Goal: Transaction & Acquisition: Book appointment/travel/reservation

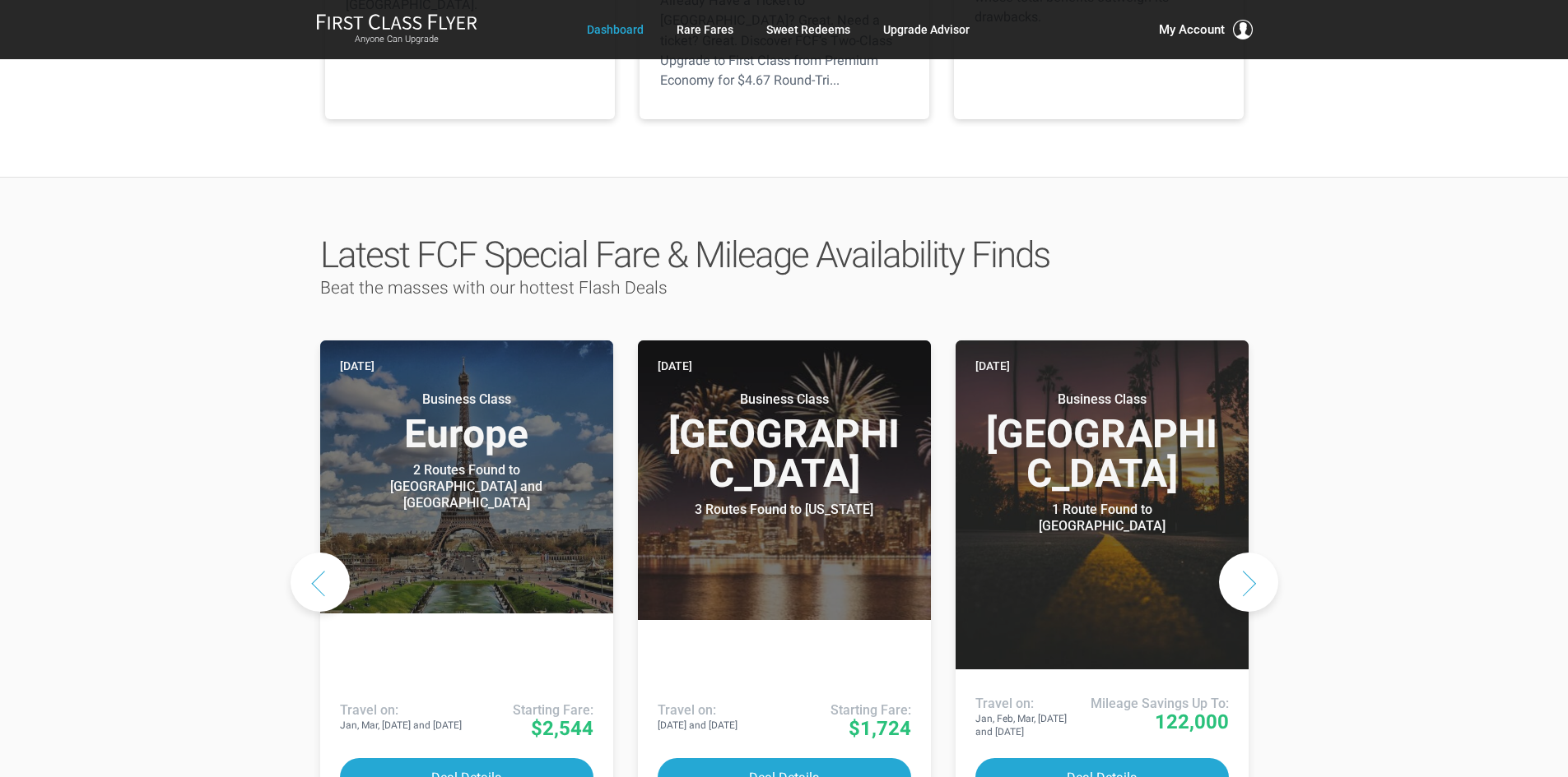
scroll to position [822, 0]
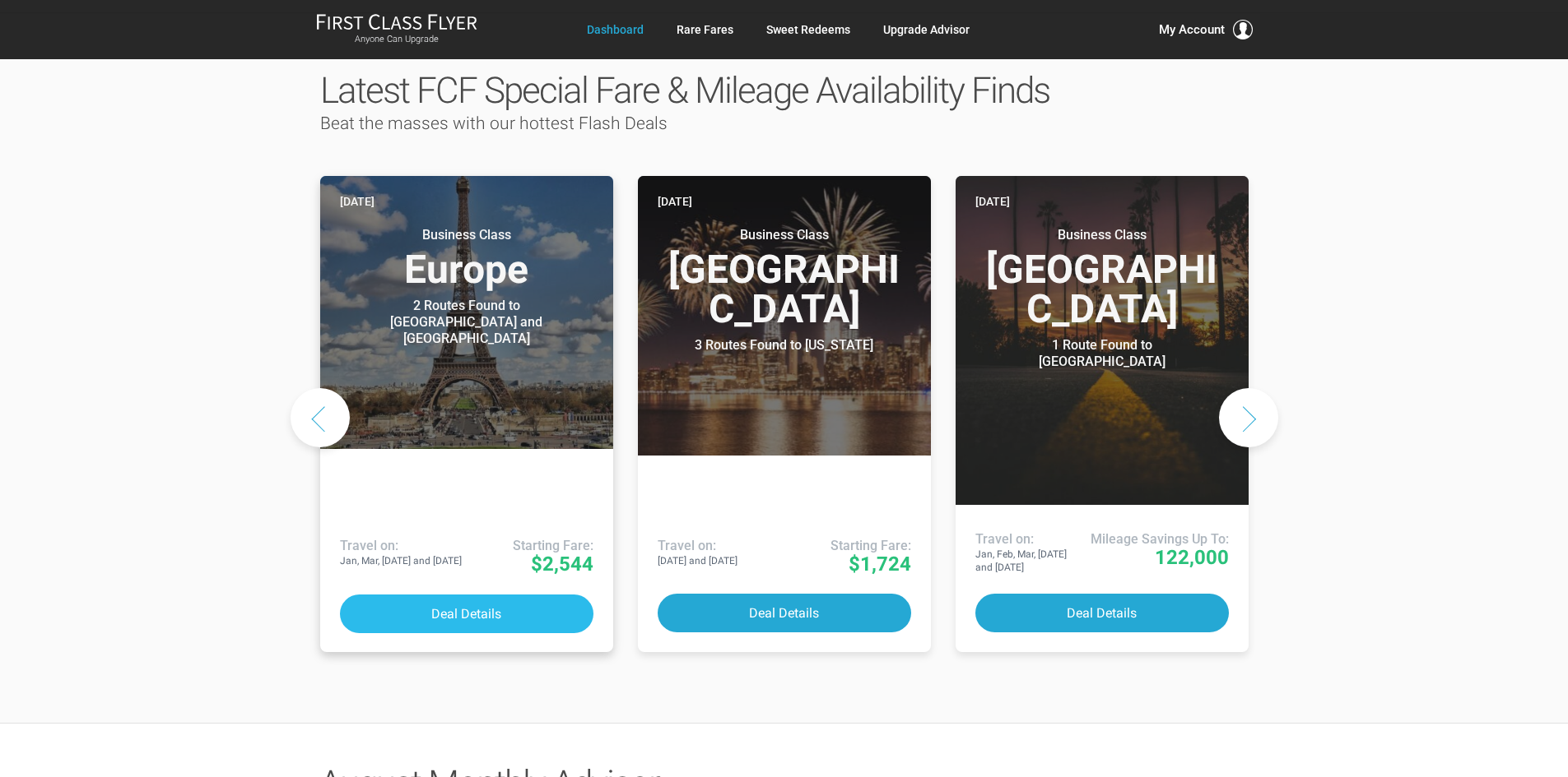
click at [490, 595] on button "Deal Details" at bounding box center [466, 614] width 254 height 39
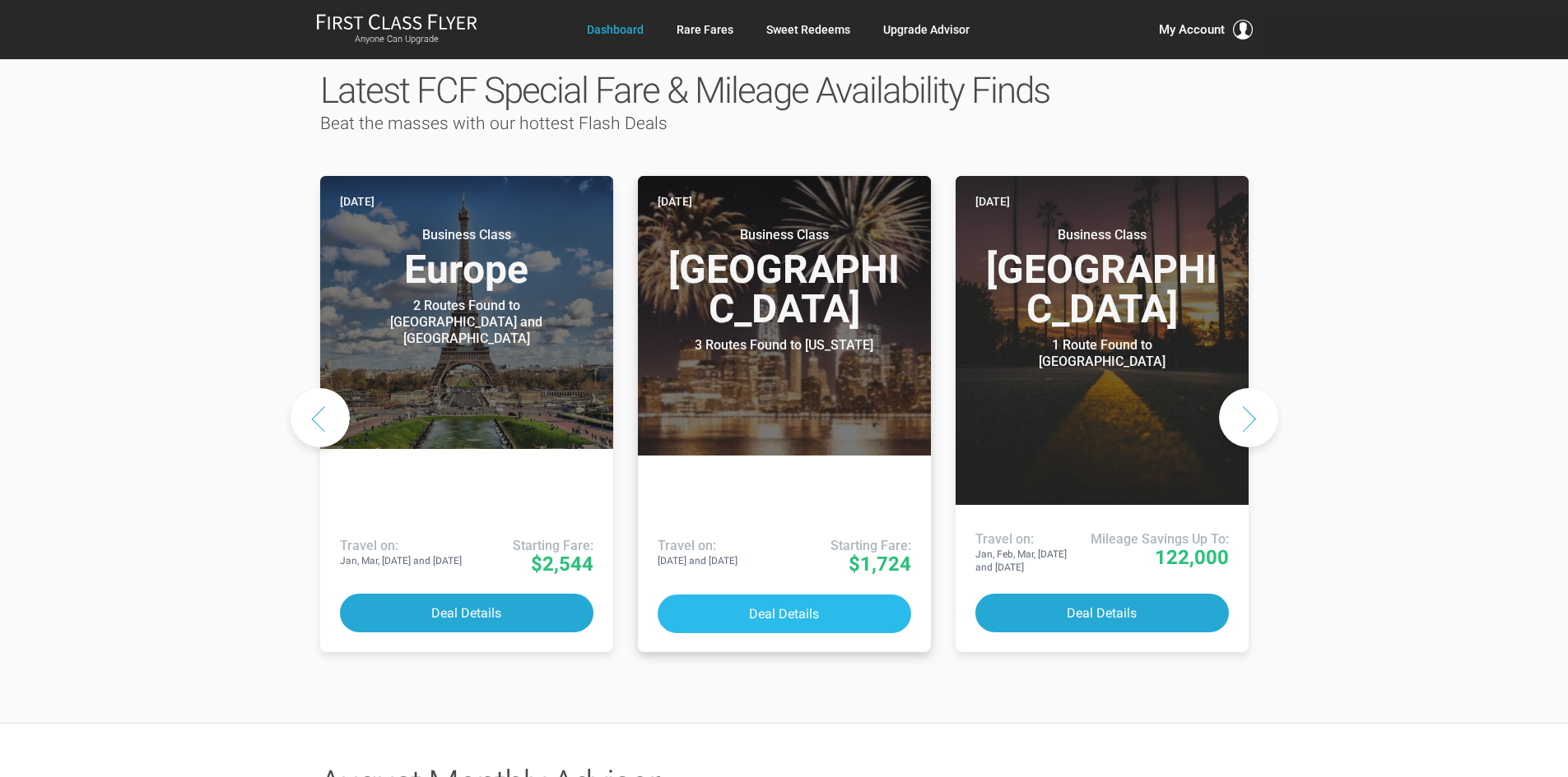
click at [808, 595] on button "Deal Details" at bounding box center [784, 614] width 254 height 39
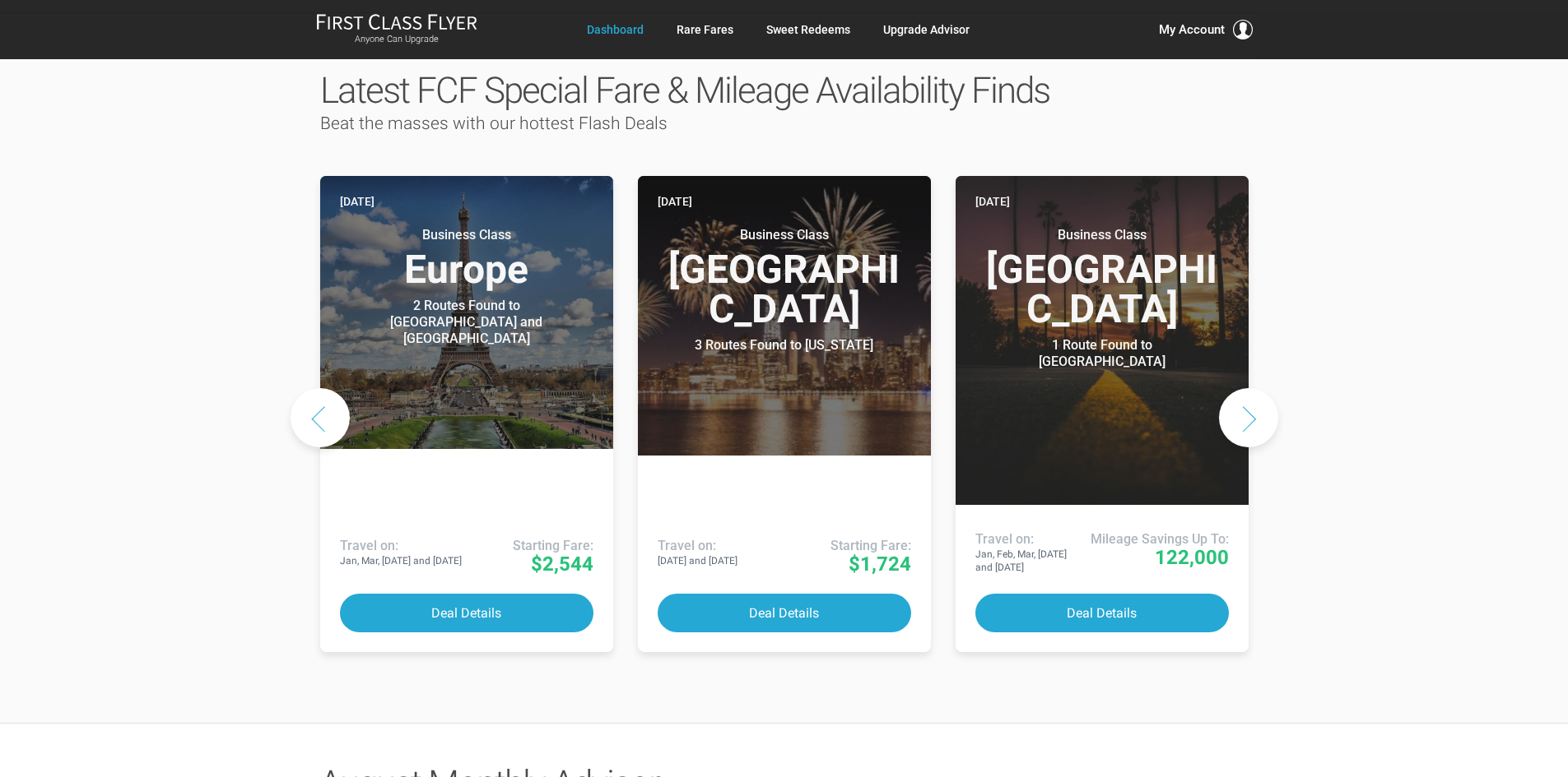
click at [1251, 388] on button "Next slide" at bounding box center [1248, 418] width 59 height 59
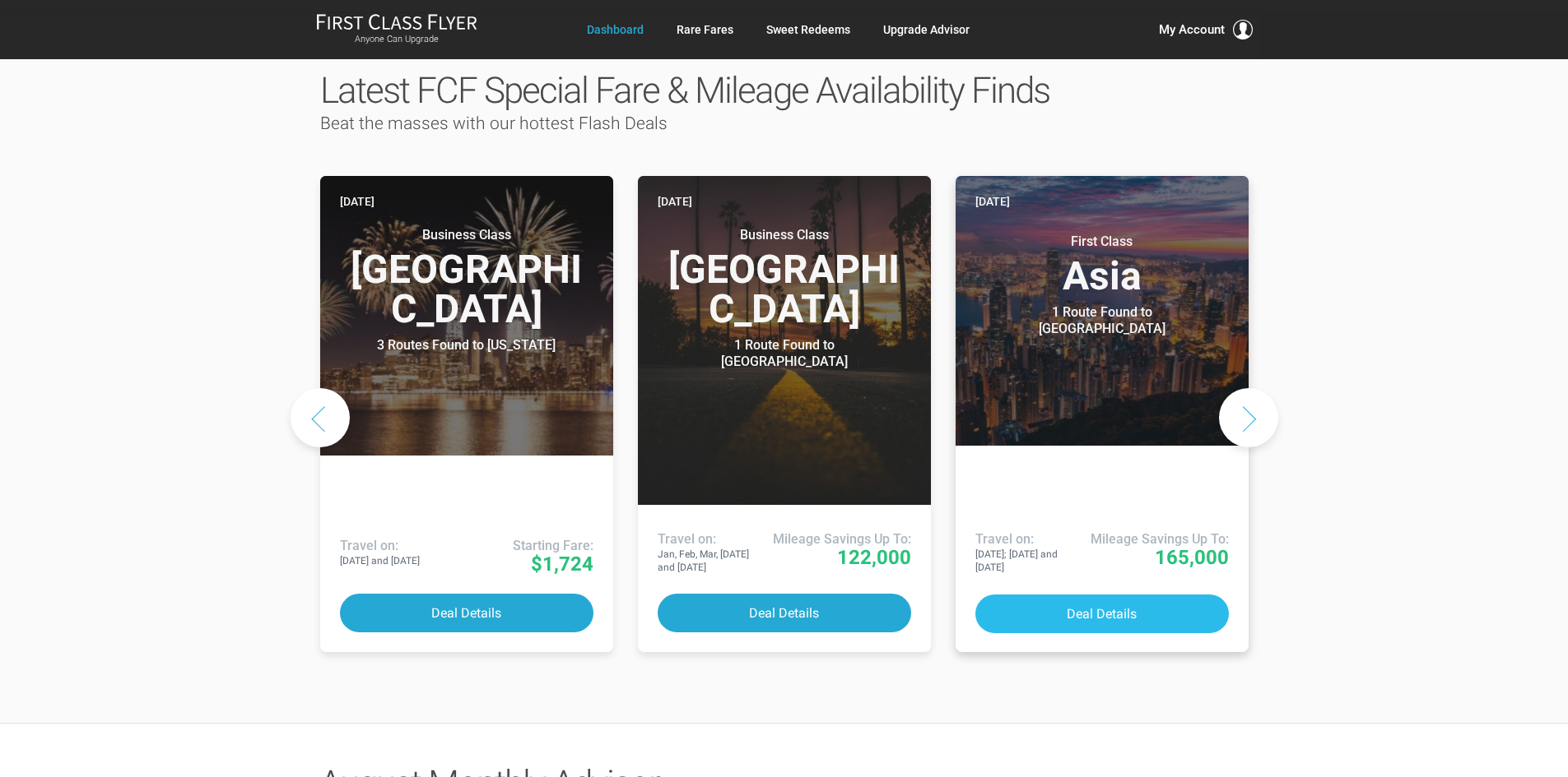
click at [1122, 595] on button "Deal Details" at bounding box center [1102, 614] width 254 height 39
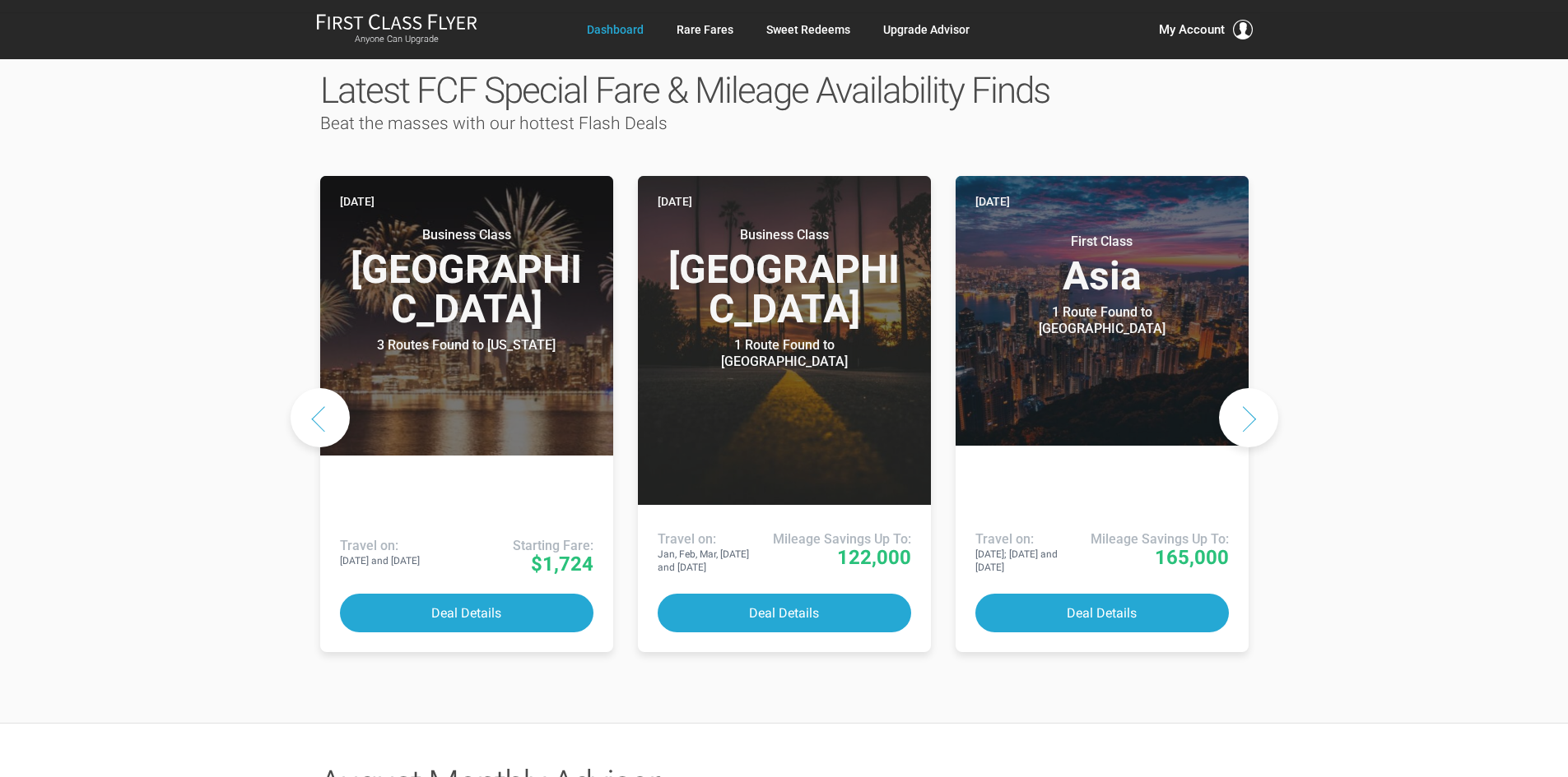
click at [1233, 388] on button "Next slide" at bounding box center [1248, 418] width 59 height 59
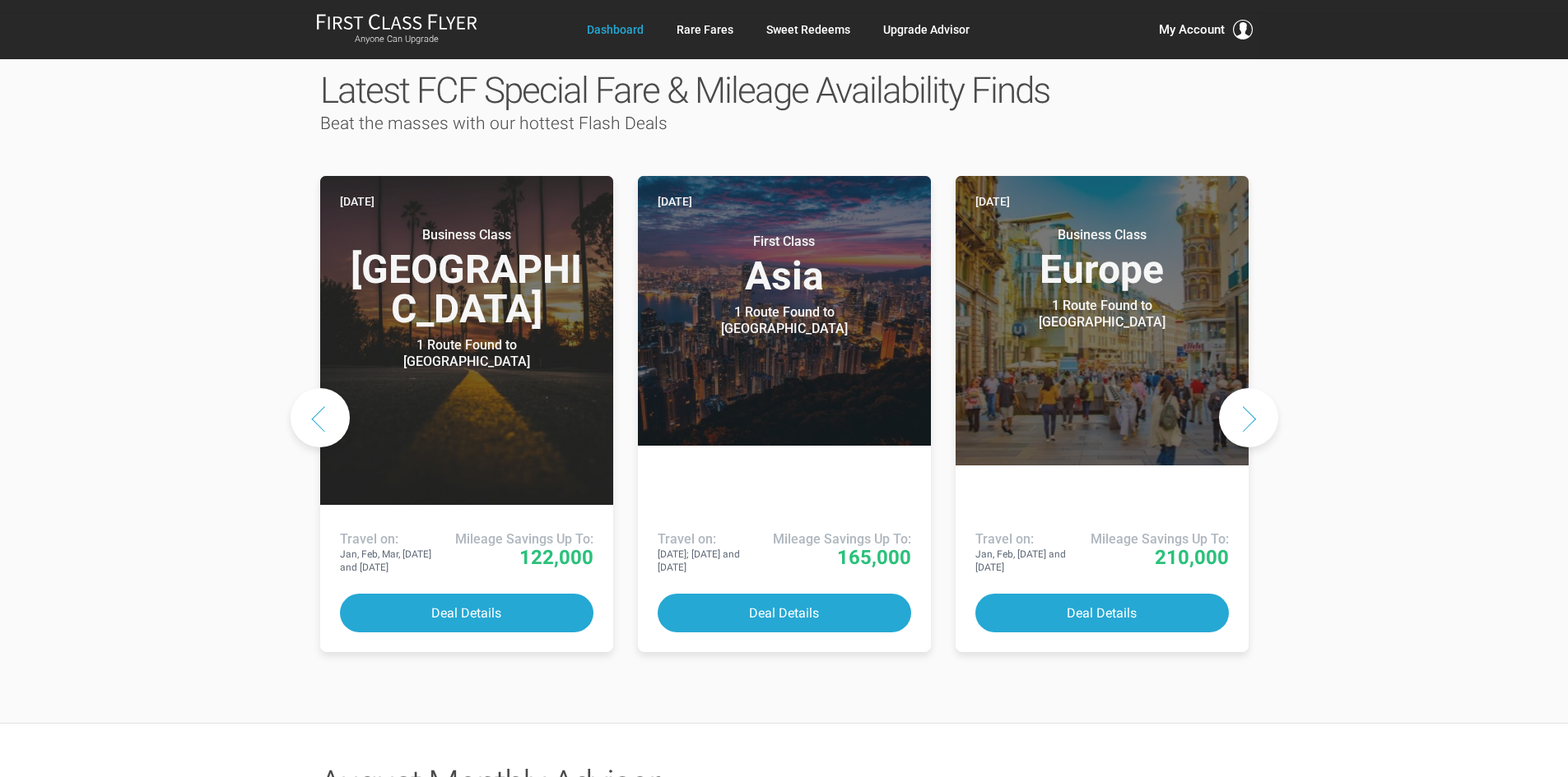
click at [1233, 388] on button "Next slide" at bounding box center [1248, 418] width 59 height 59
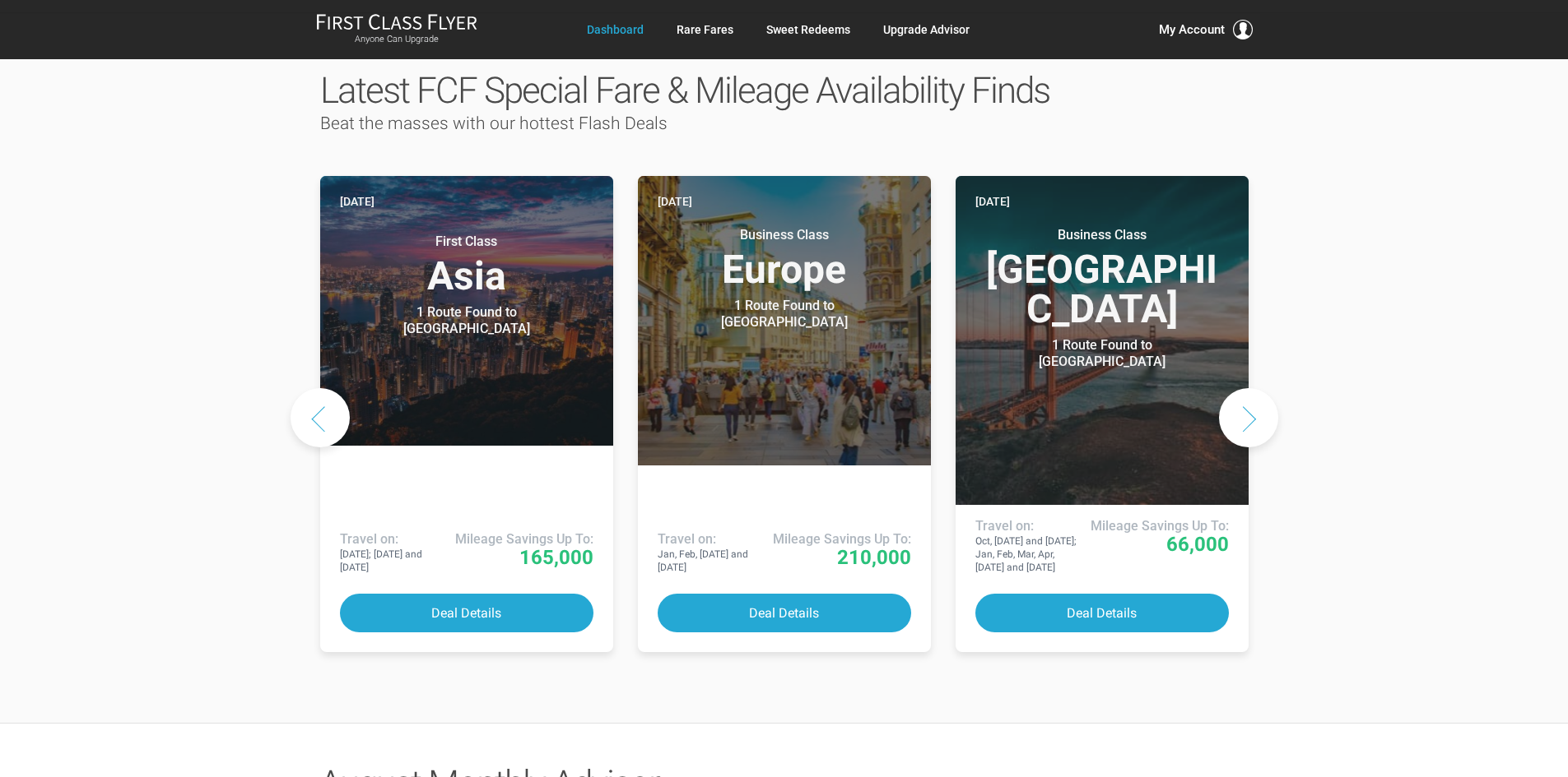
click at [1240, 388] on button "Next slide" at bounding box center [1248, 418] width 59 height 59
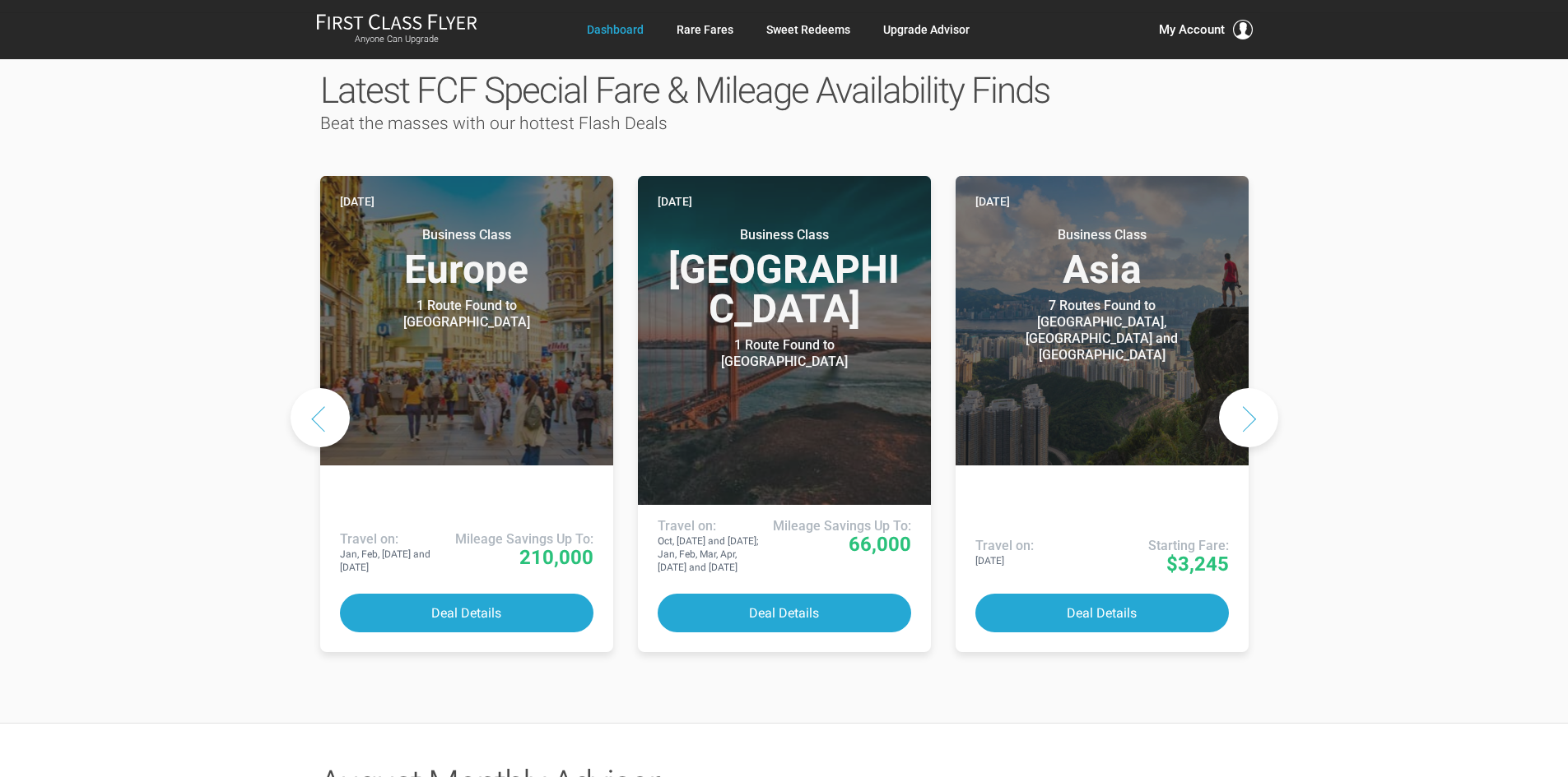
click at [1240, 388] on button "Next slide" at bounding box center [1248, 418] width 59 height 59
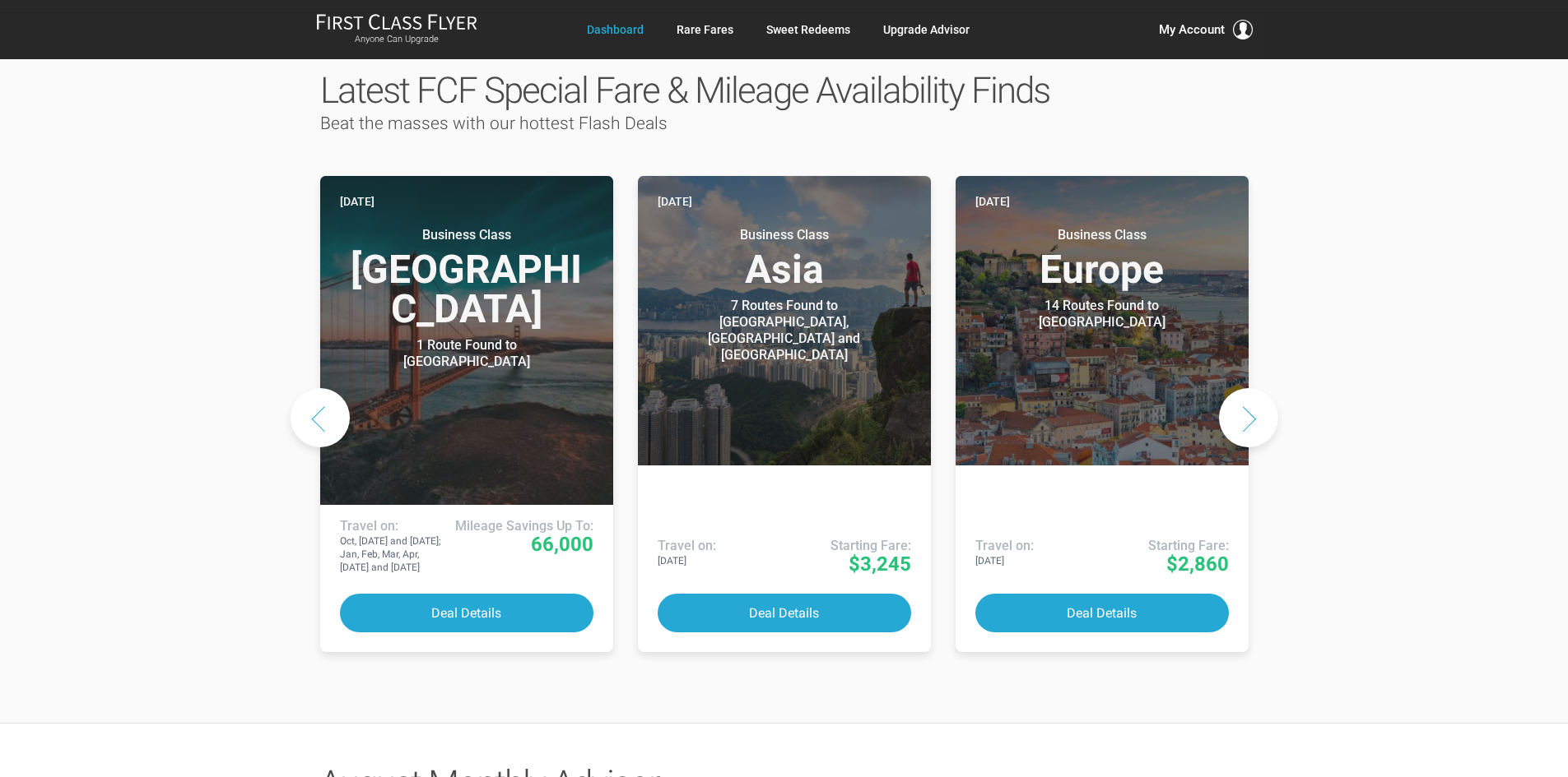
click at [1240, 388] on button "Next slide" at bounding box center [1248, 418] width 59 height 59
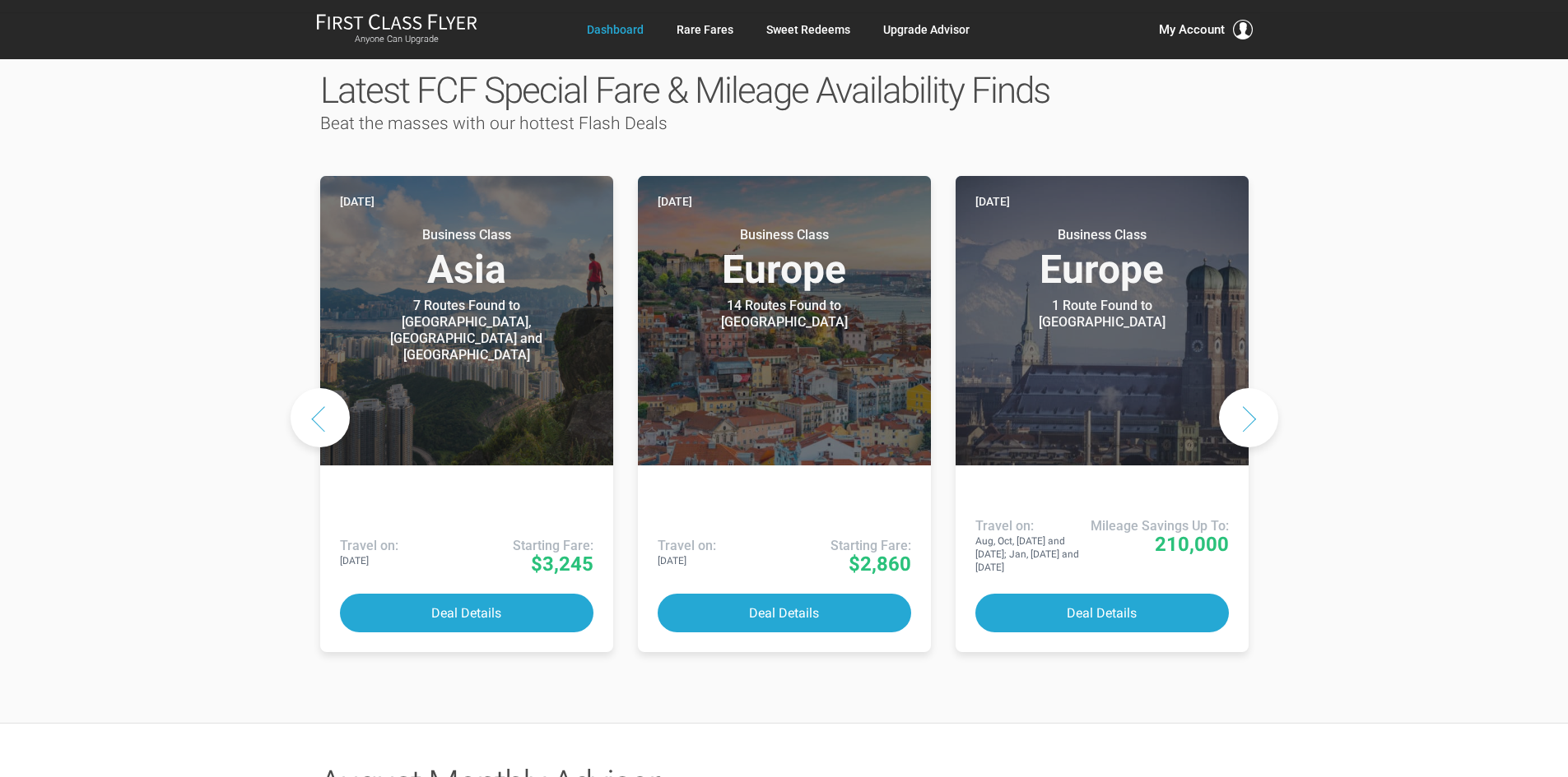
click at [1240, 388] on button "Next slide" at bounding box center [1248, 418] width 59 height 59
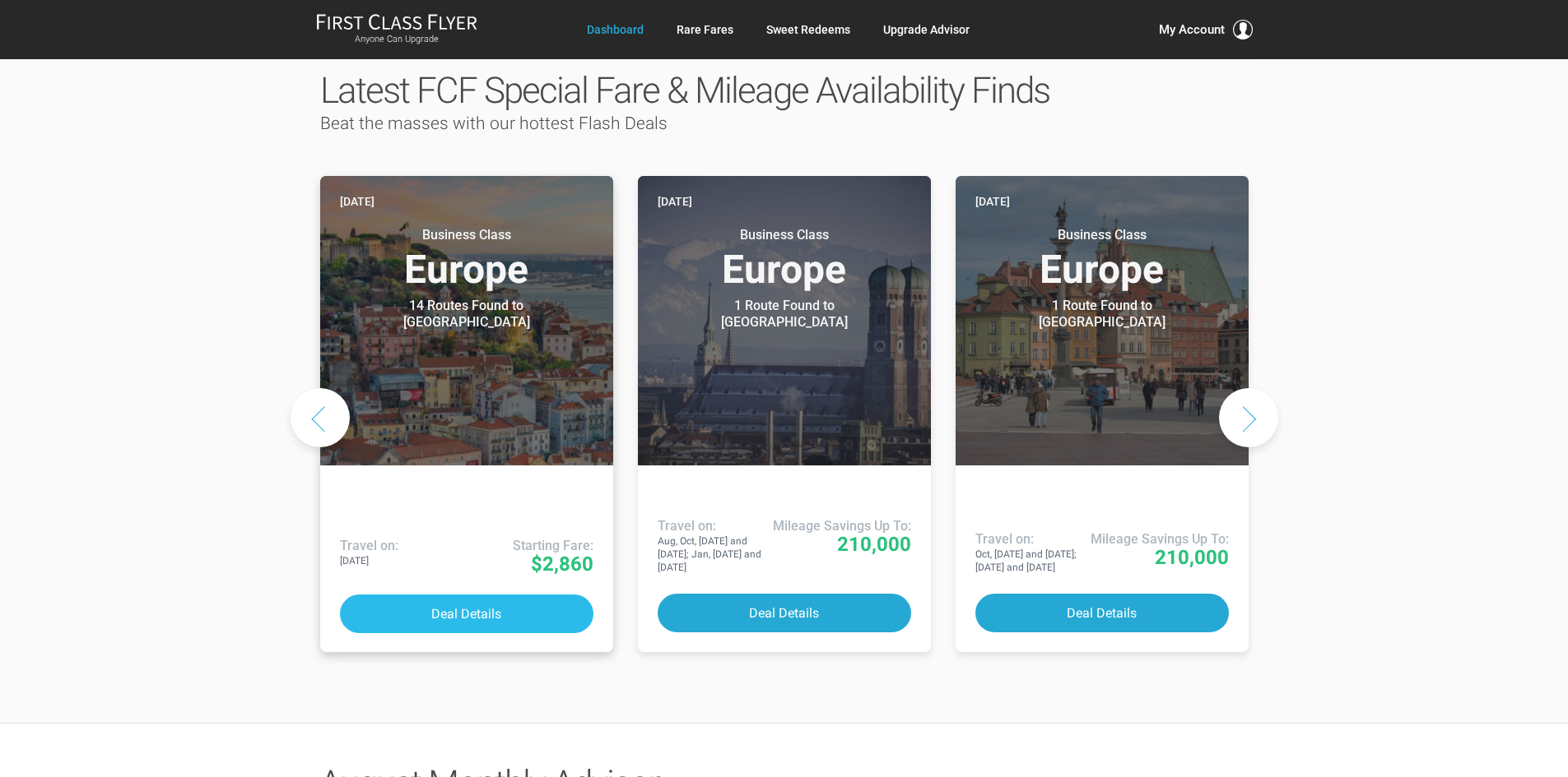
click at [469, 595] on button "Deal Details" at bounding box center [466, 614] width 254 height 39
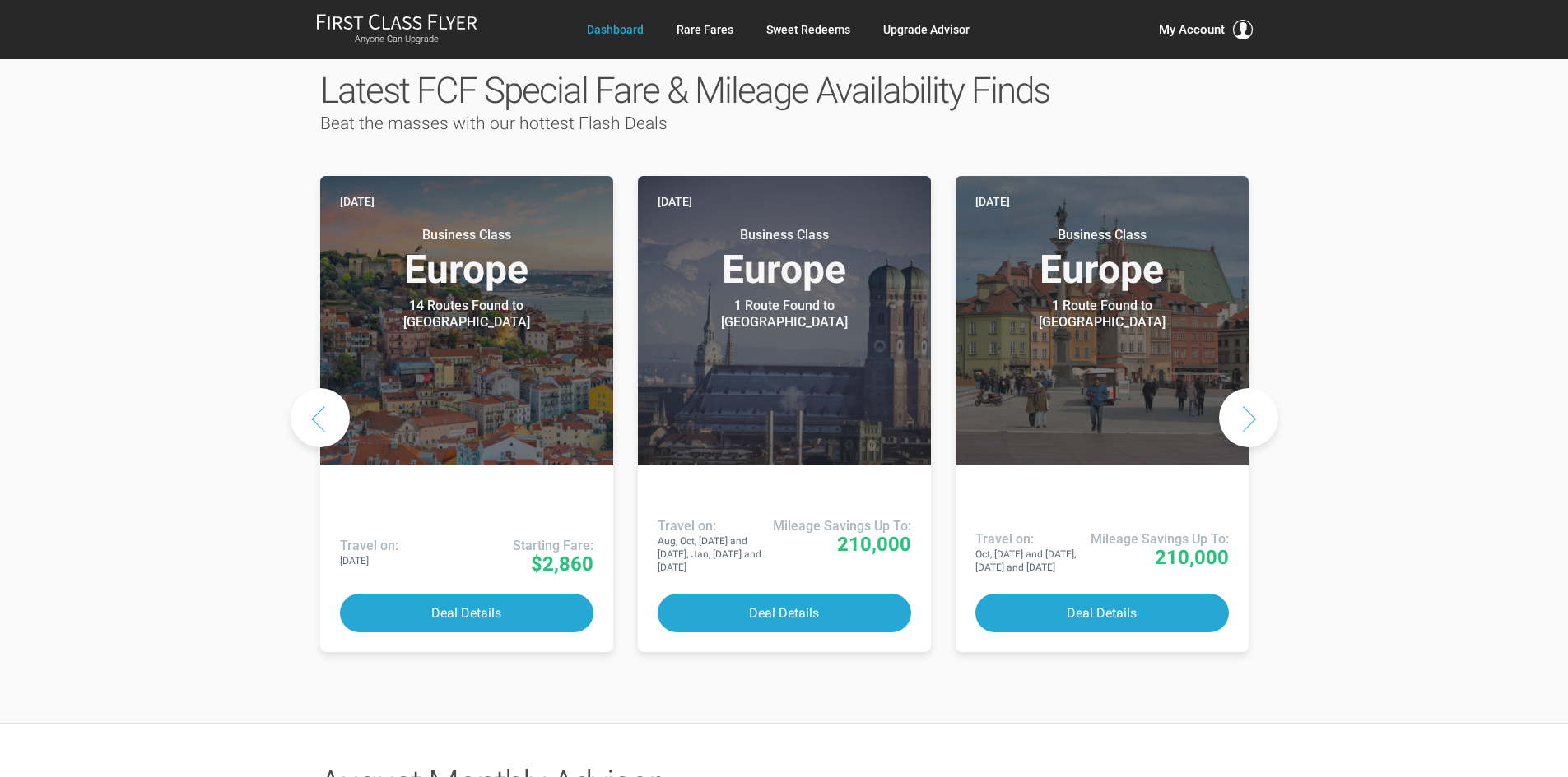
click at [1237, 388] on button "Next slide" at bounding box center [1248, 418] width 59 height 59
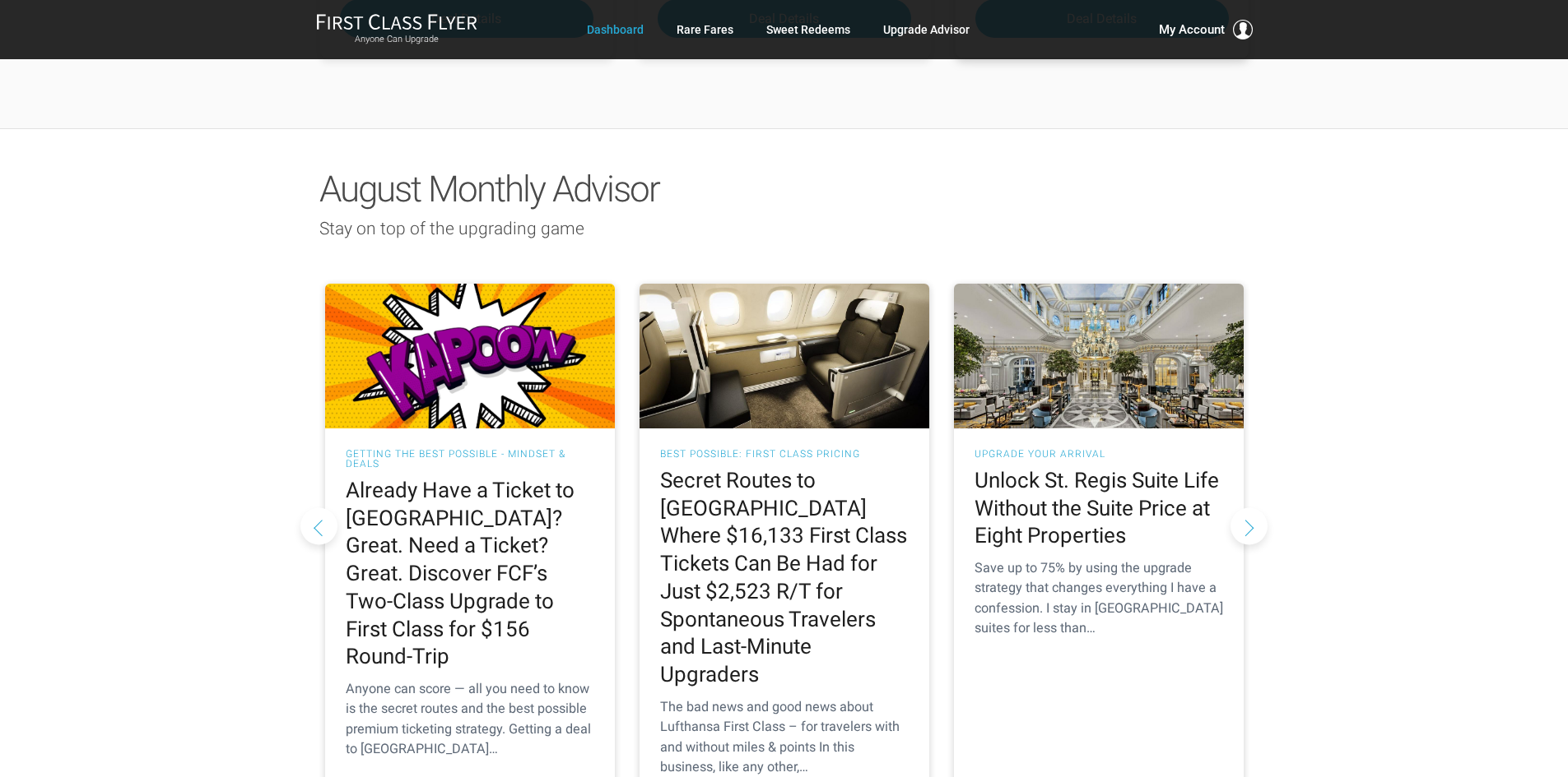
scroll to position [1398, 0]
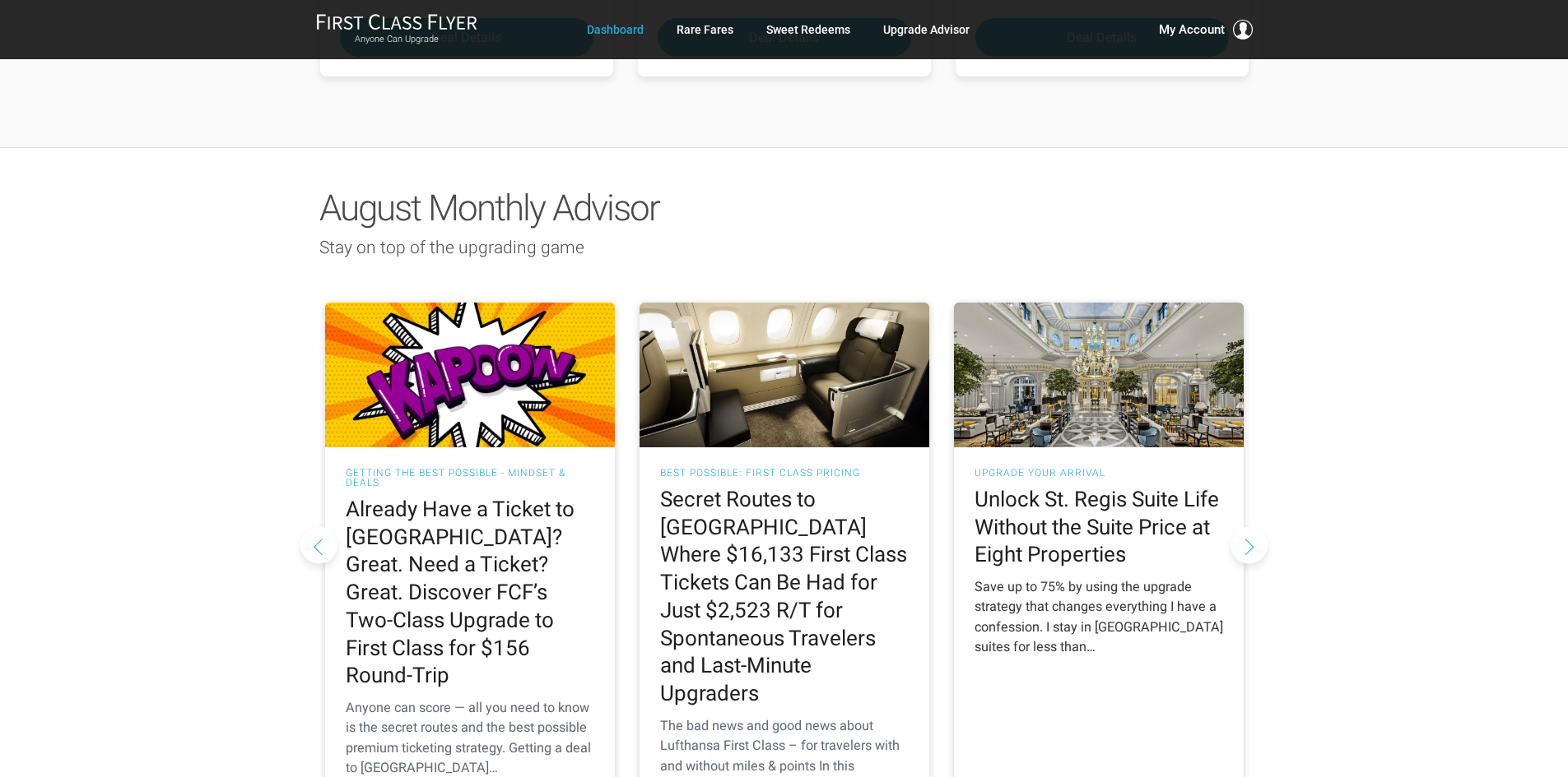
click at [1058, 486] on h2 "Unlock St. Regis Suite Life Without the Suite Price at Eight Properties" at bounding box center [1098, 527] width 248 height 83
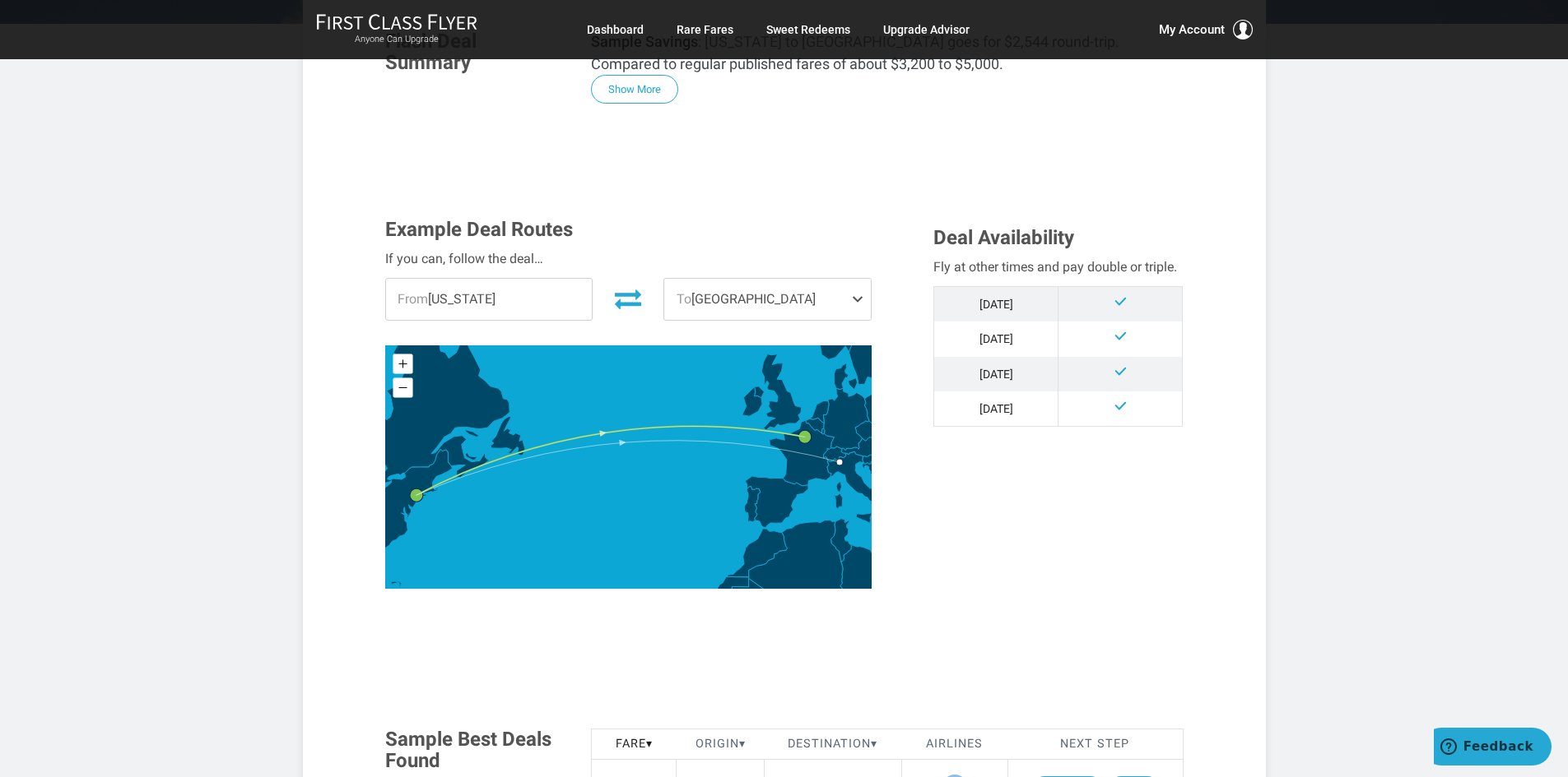
scroll to position [493, 0]
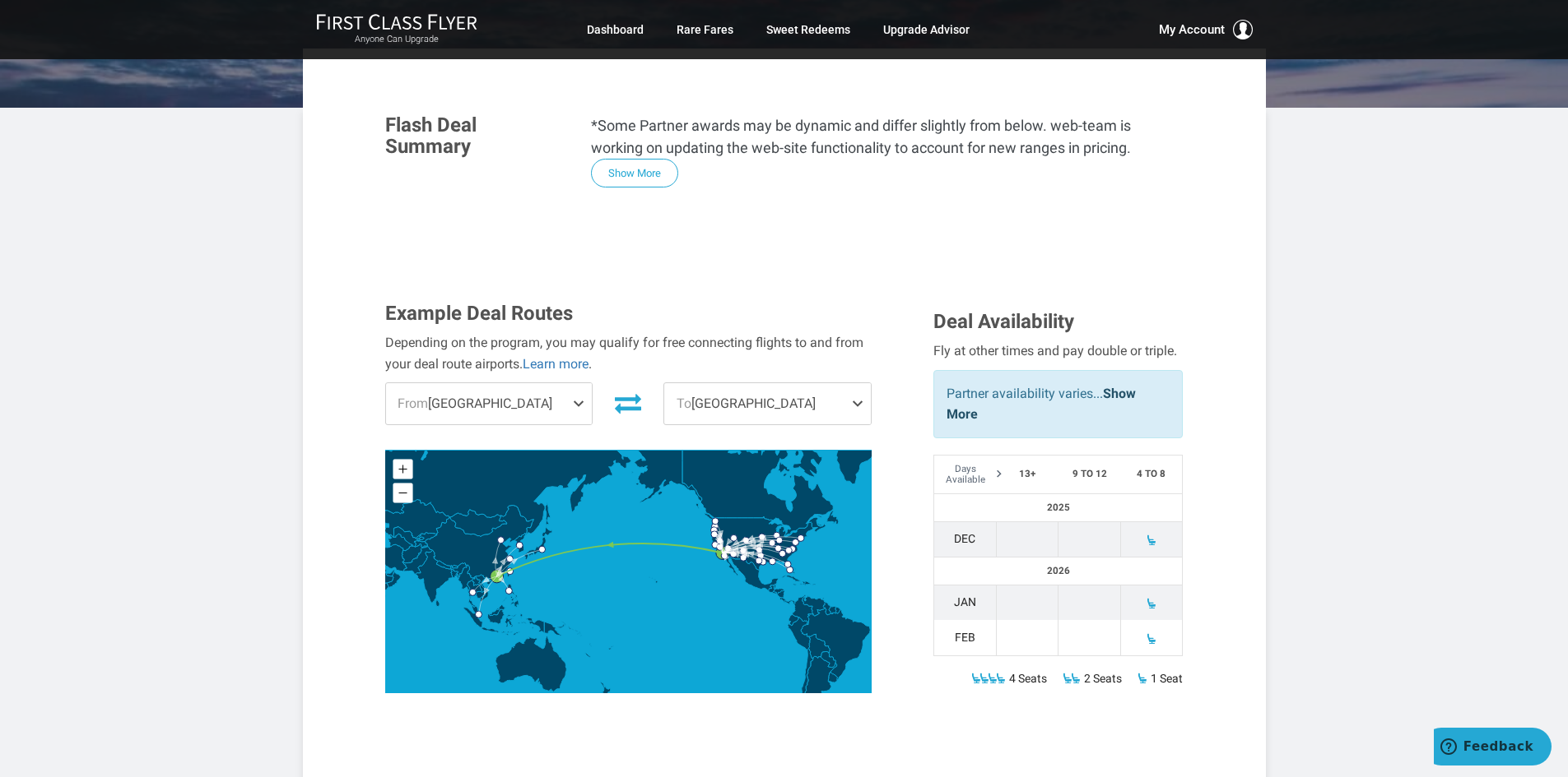
scroll to position [329, 0]
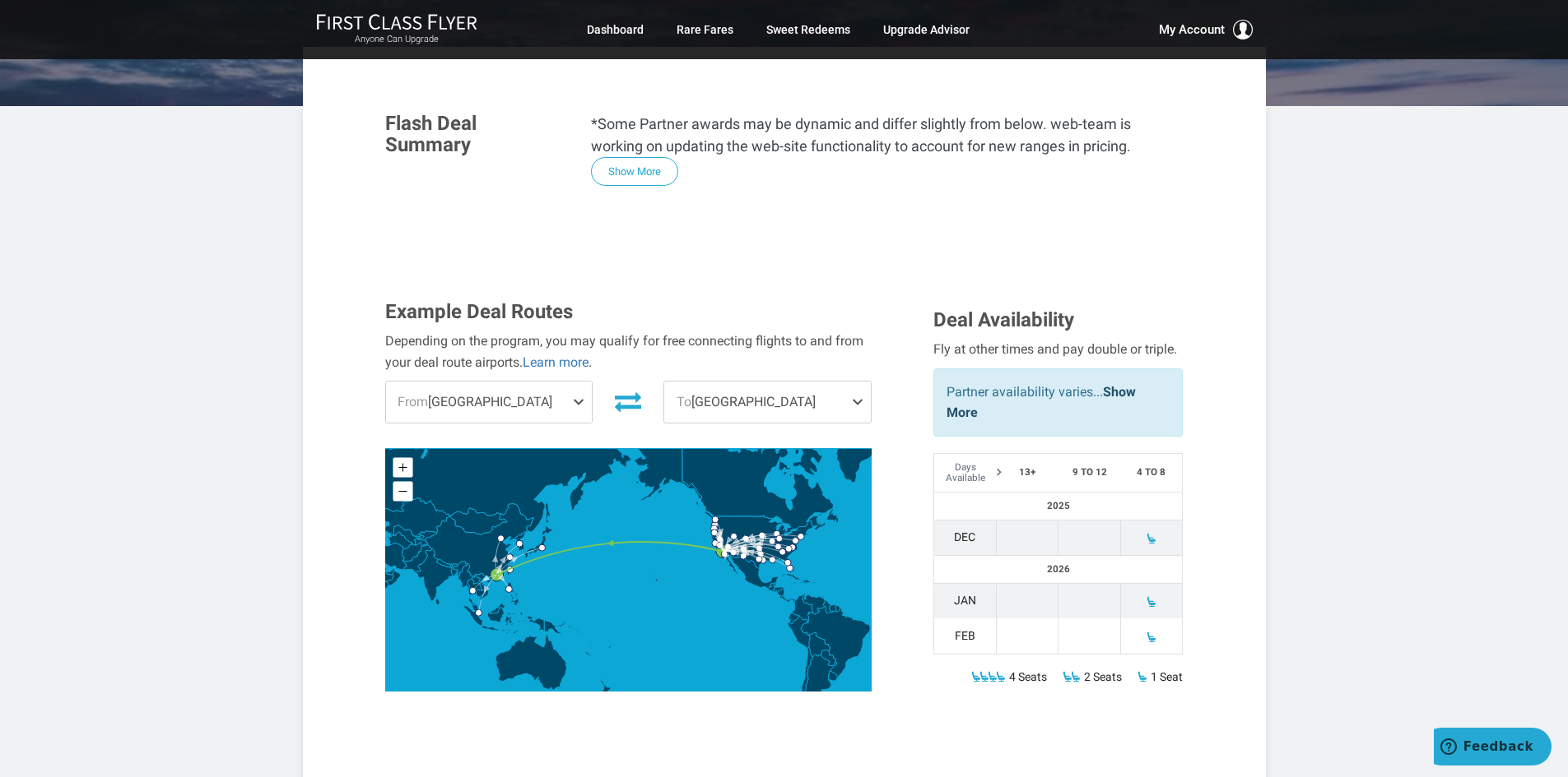
click at [580, 382] on span at bounding box center [581, 403] width 20 height 41
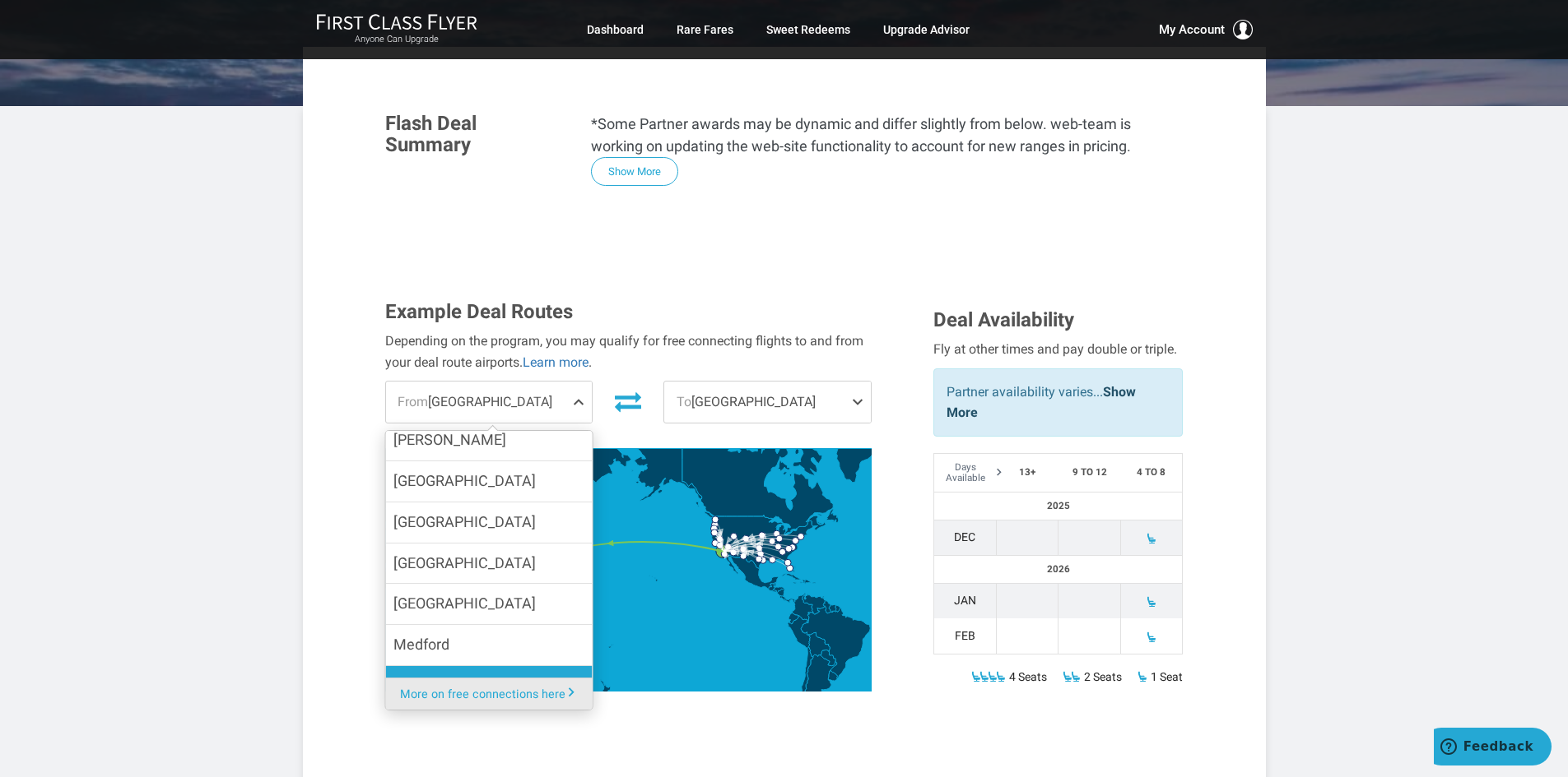
scroll to position [411, 0]
click at [495, 538] on label "[GEOGRAPHIC_DATA]" at bounding box center [488, 558] width 207 height 41
click at [0, 0] on input "[GEOGRAPHIC_DATA]" at bounding box center [0, 0] width 0 height 0
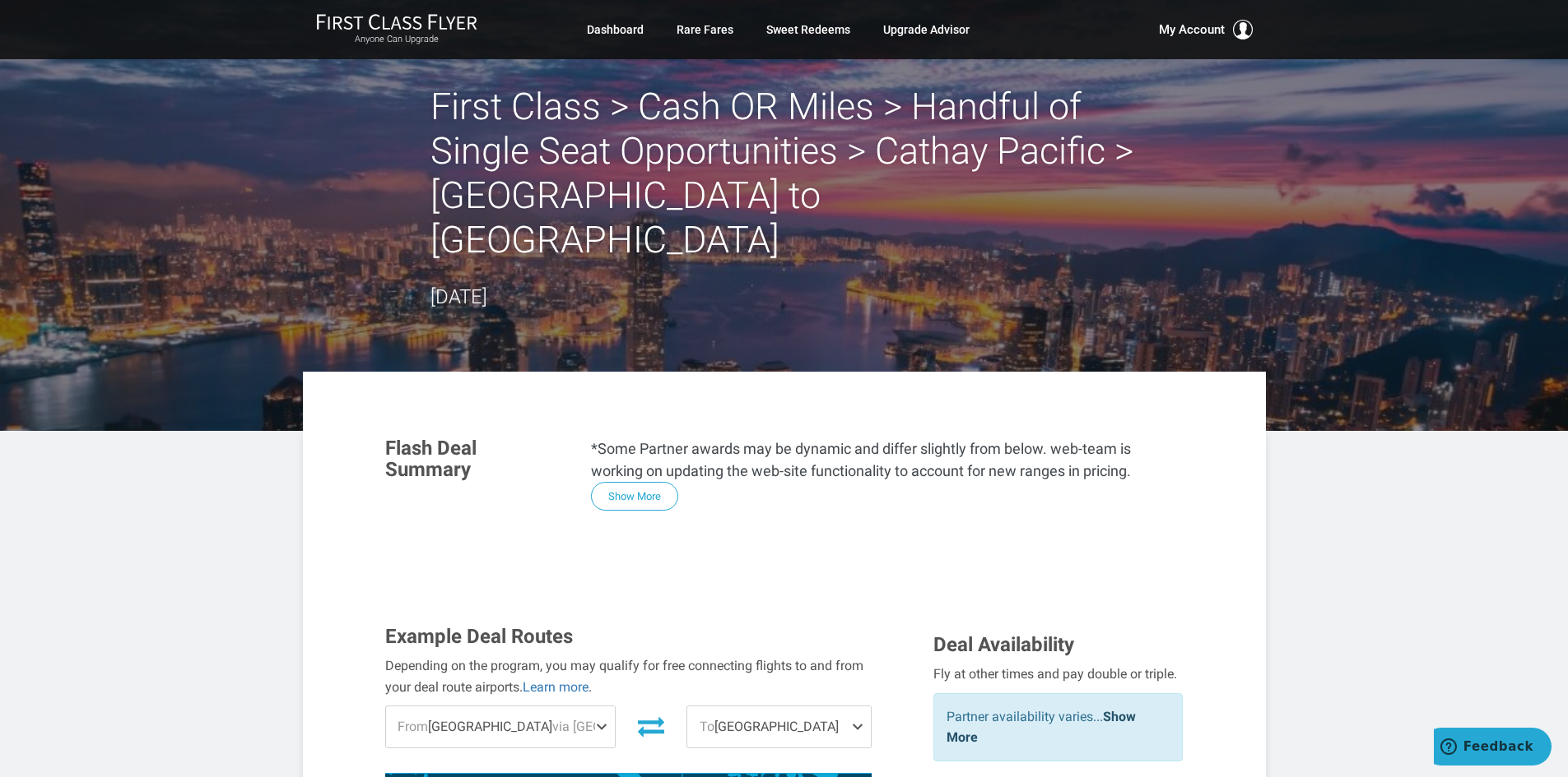
scroll to position [0, 0]
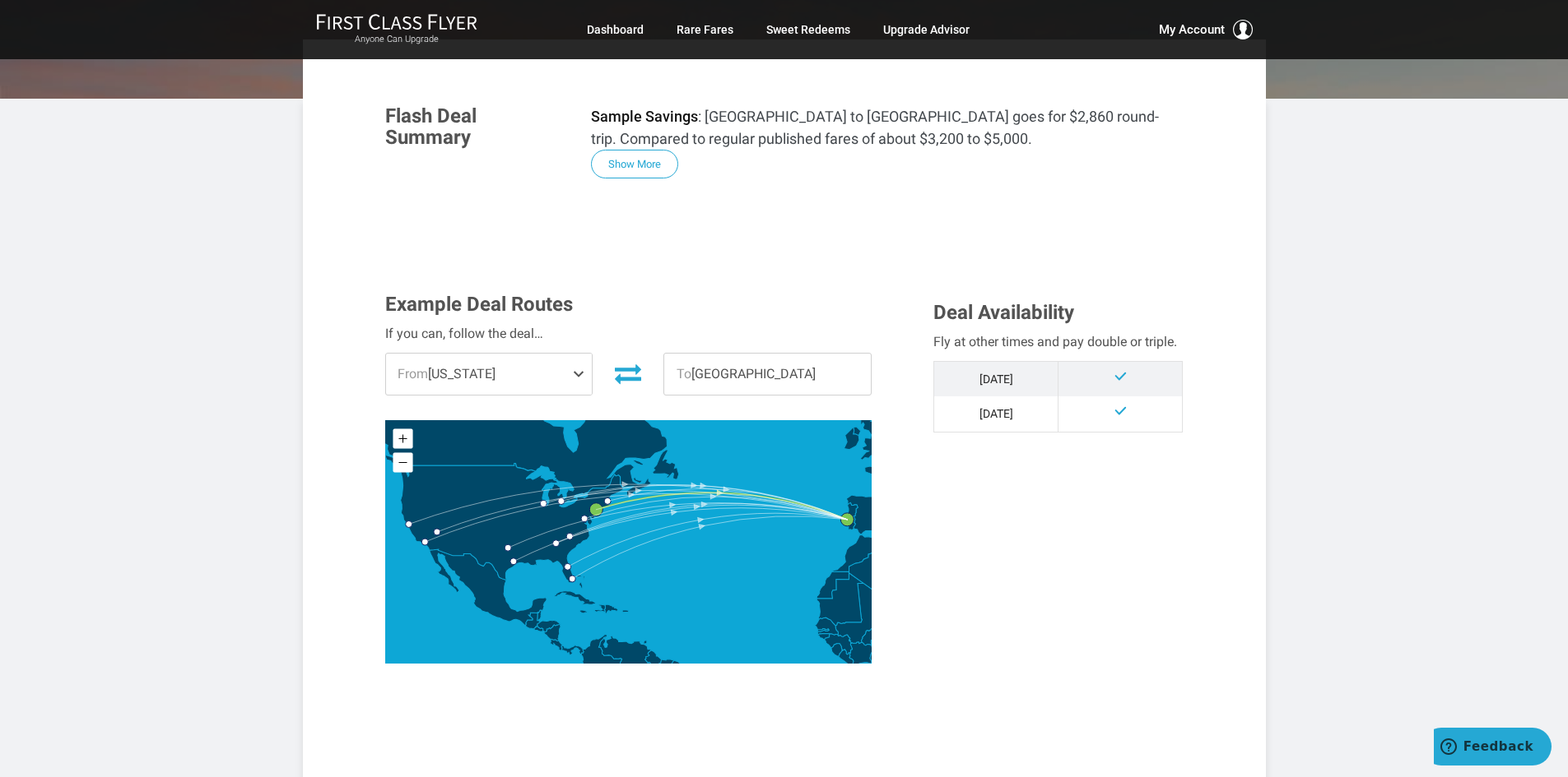
scroll to position [247, 0]
click at [576, 383] on span at bounding box center [581, 375] width 20 height 41
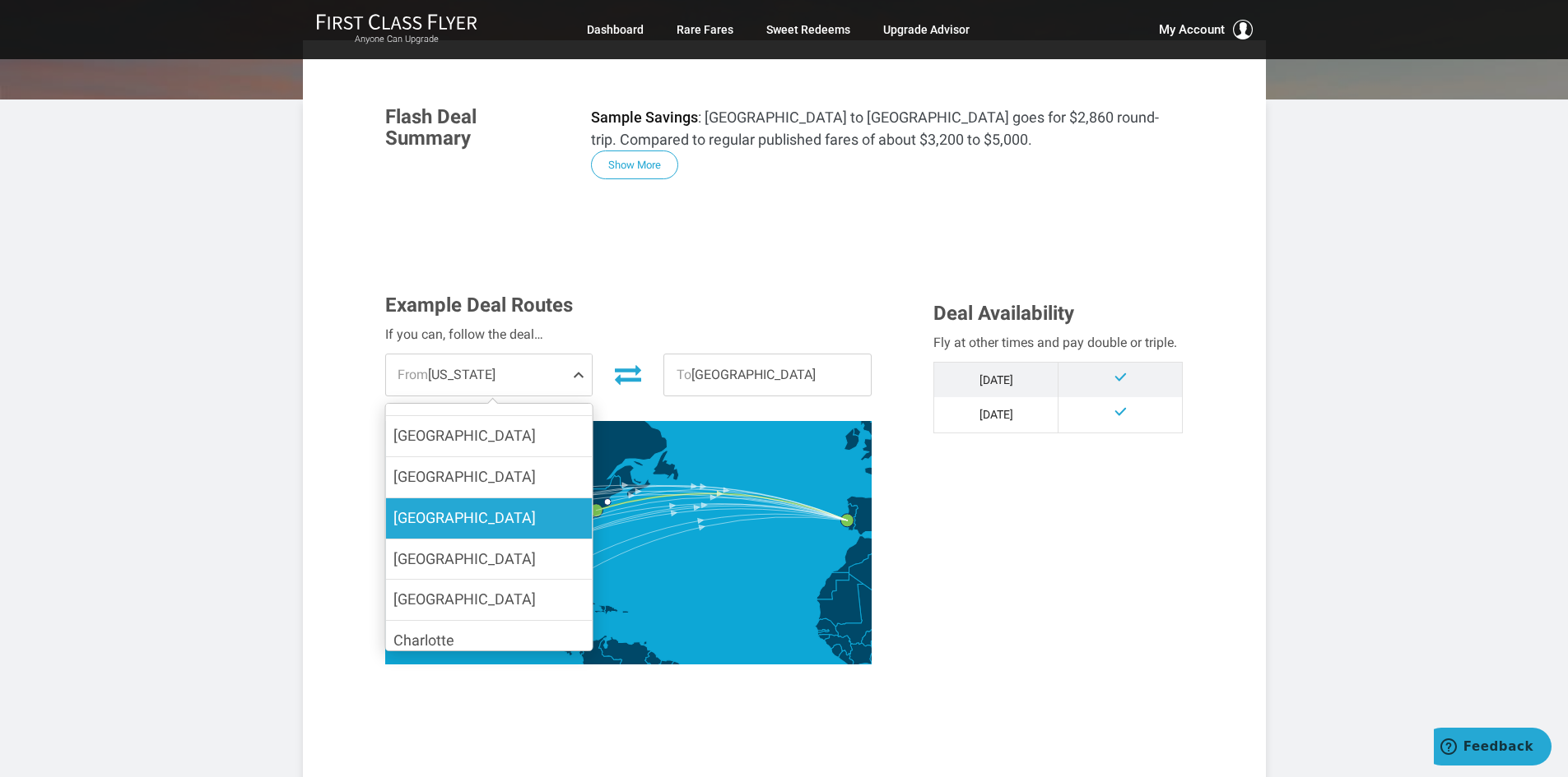
scroll to position [325, 0]
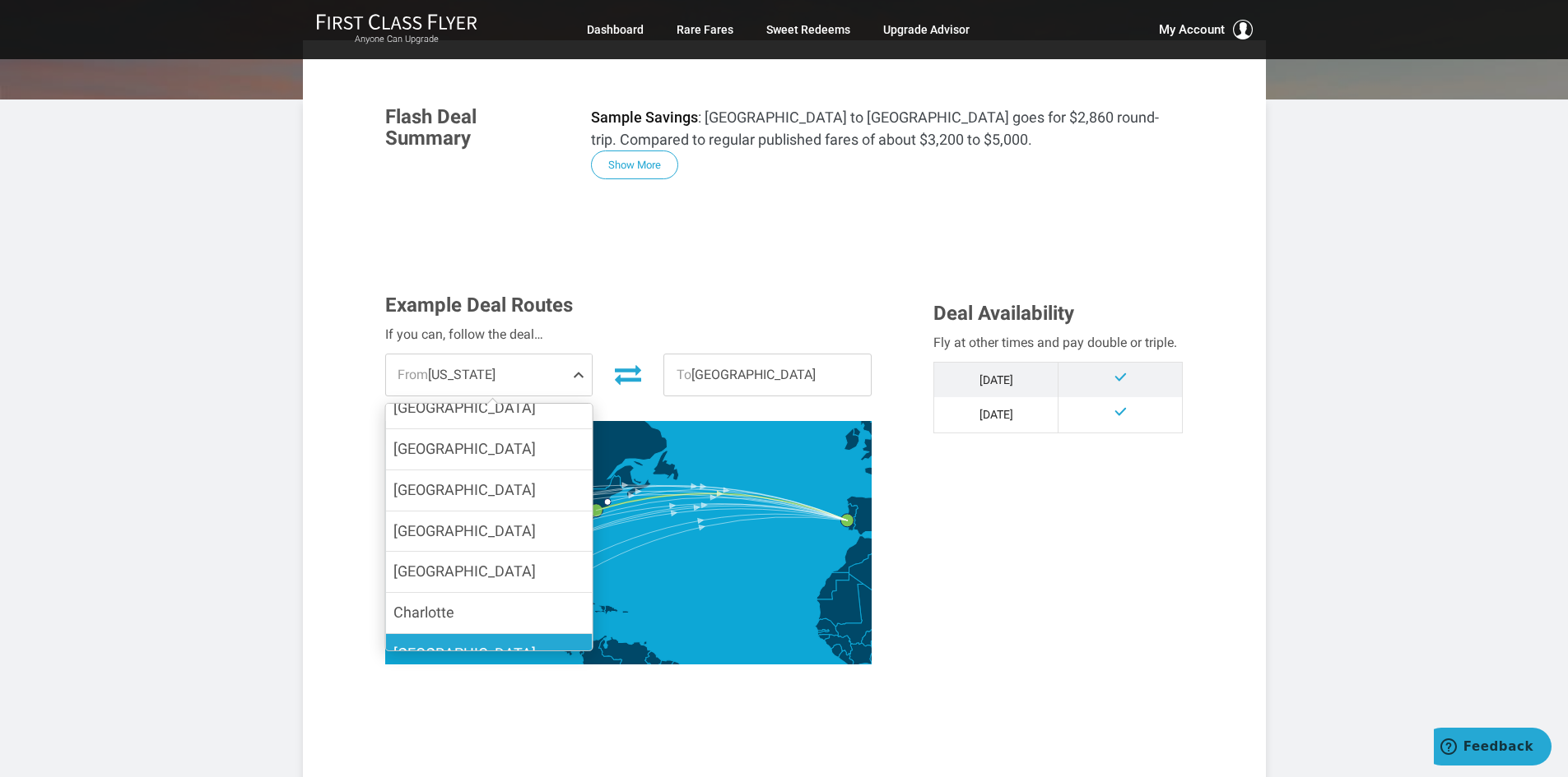
click at [511, 634] on label "[GEOGRAPHIC_DATA]" at bounding box center [488, 653] width 207 height 41
click at [0, 0] on input "[GEOGRAPHIC_DATA]" at bounding box center [0, 0] width 0 height 0
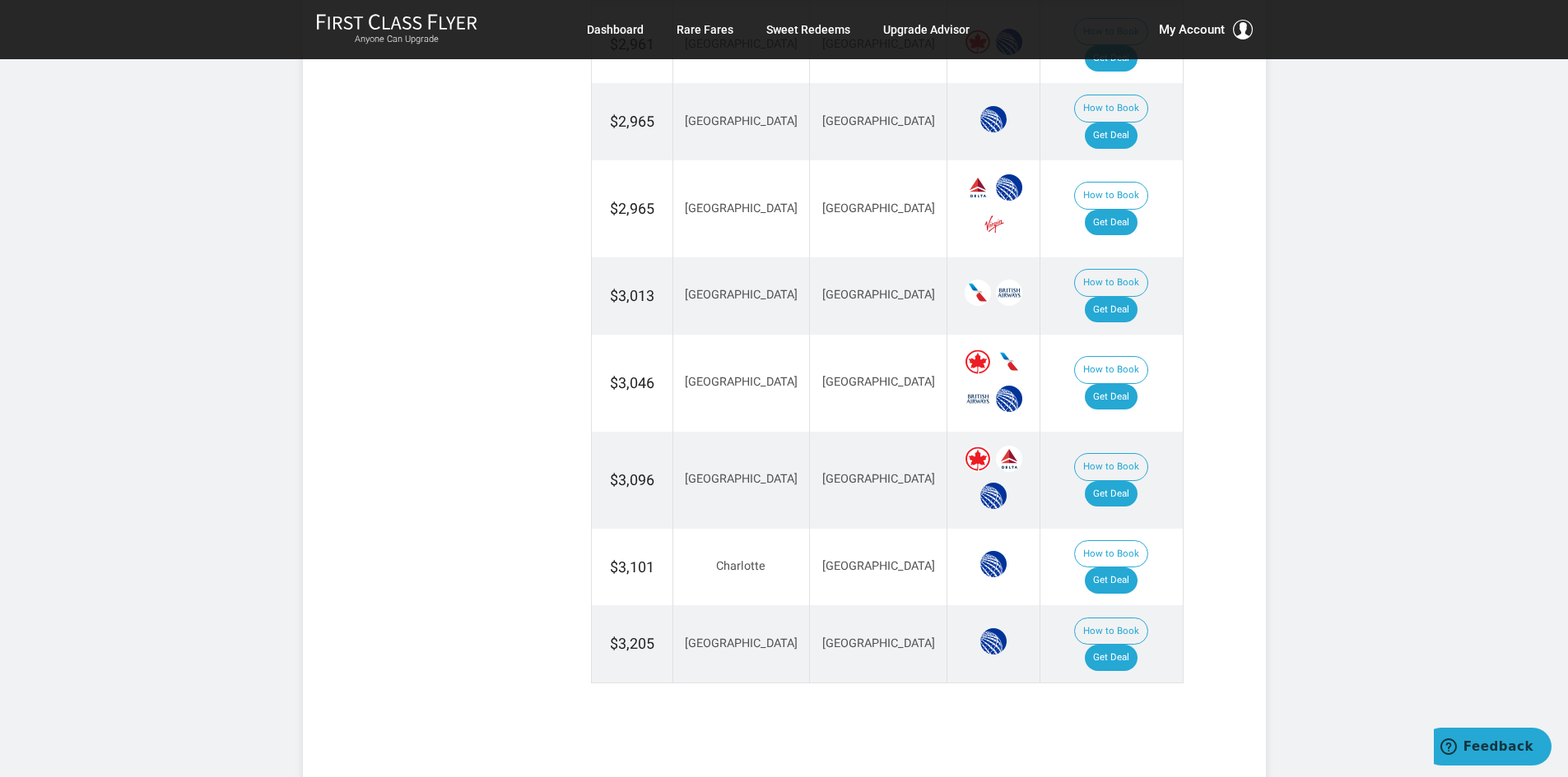
scroll to position [1562, 0]
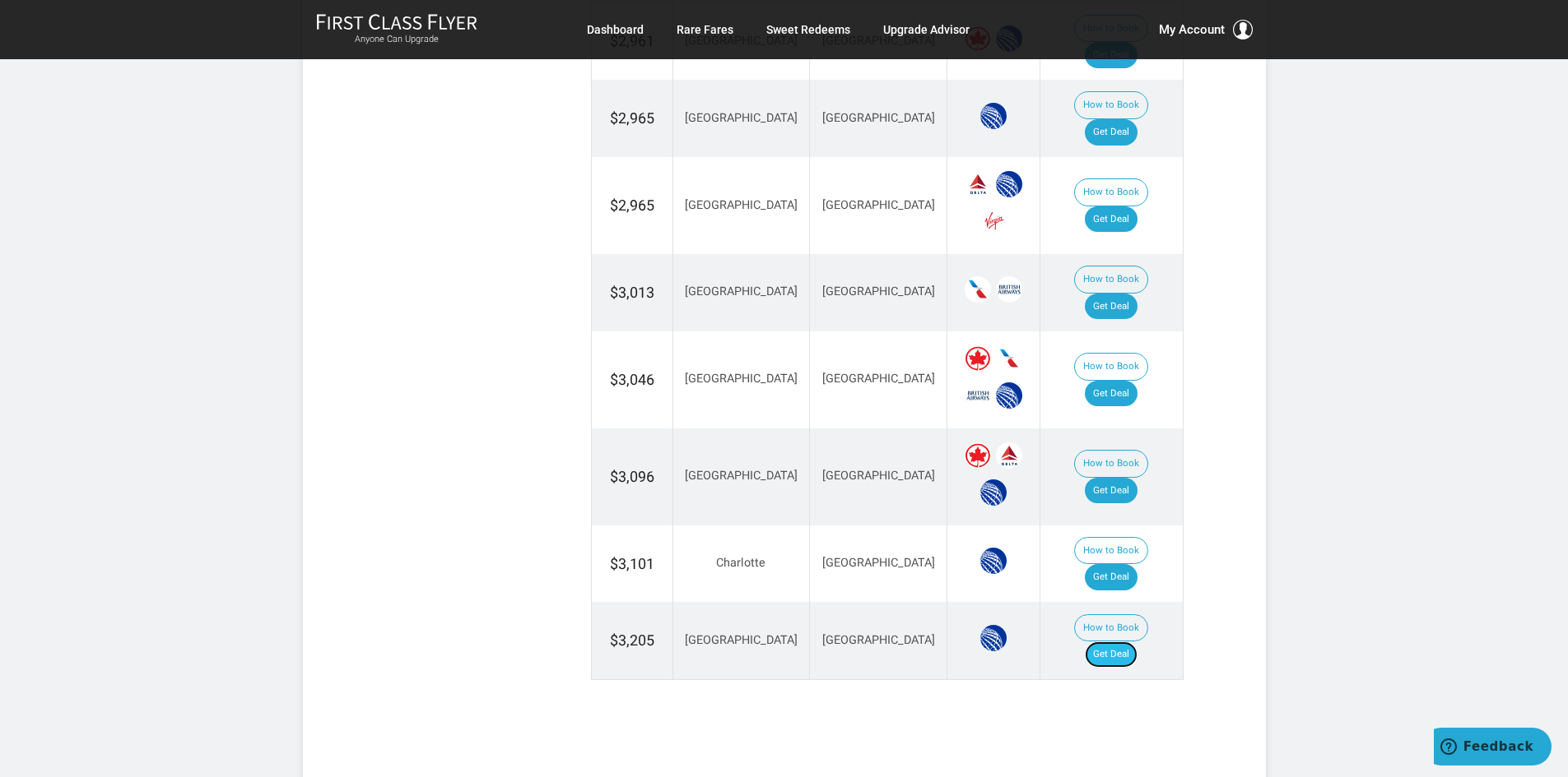
click at [1131, 641] on link "Get Deal" at bounding box center [1111, 654] width 53 height 26
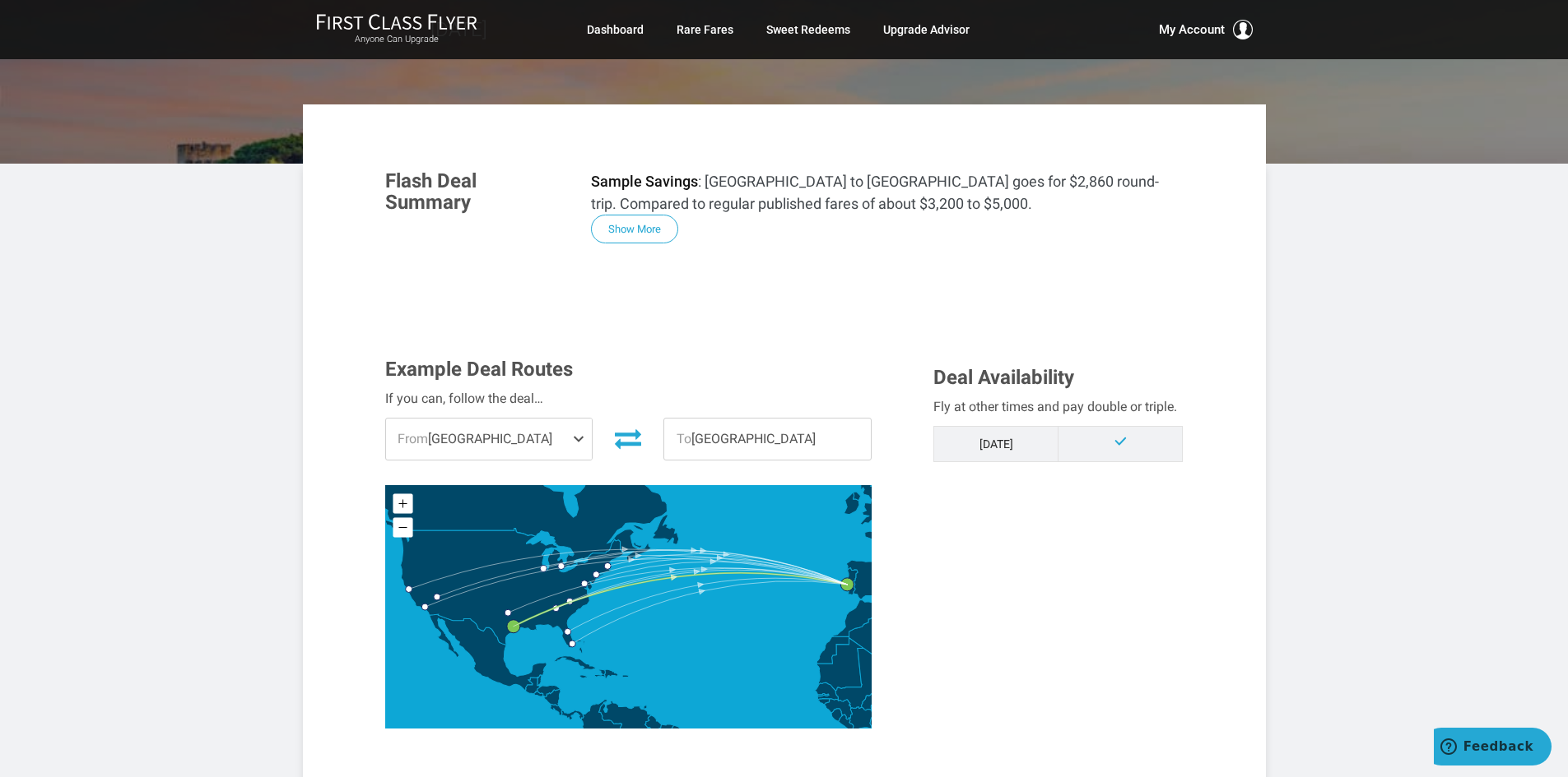
scroll to position [171, 0]
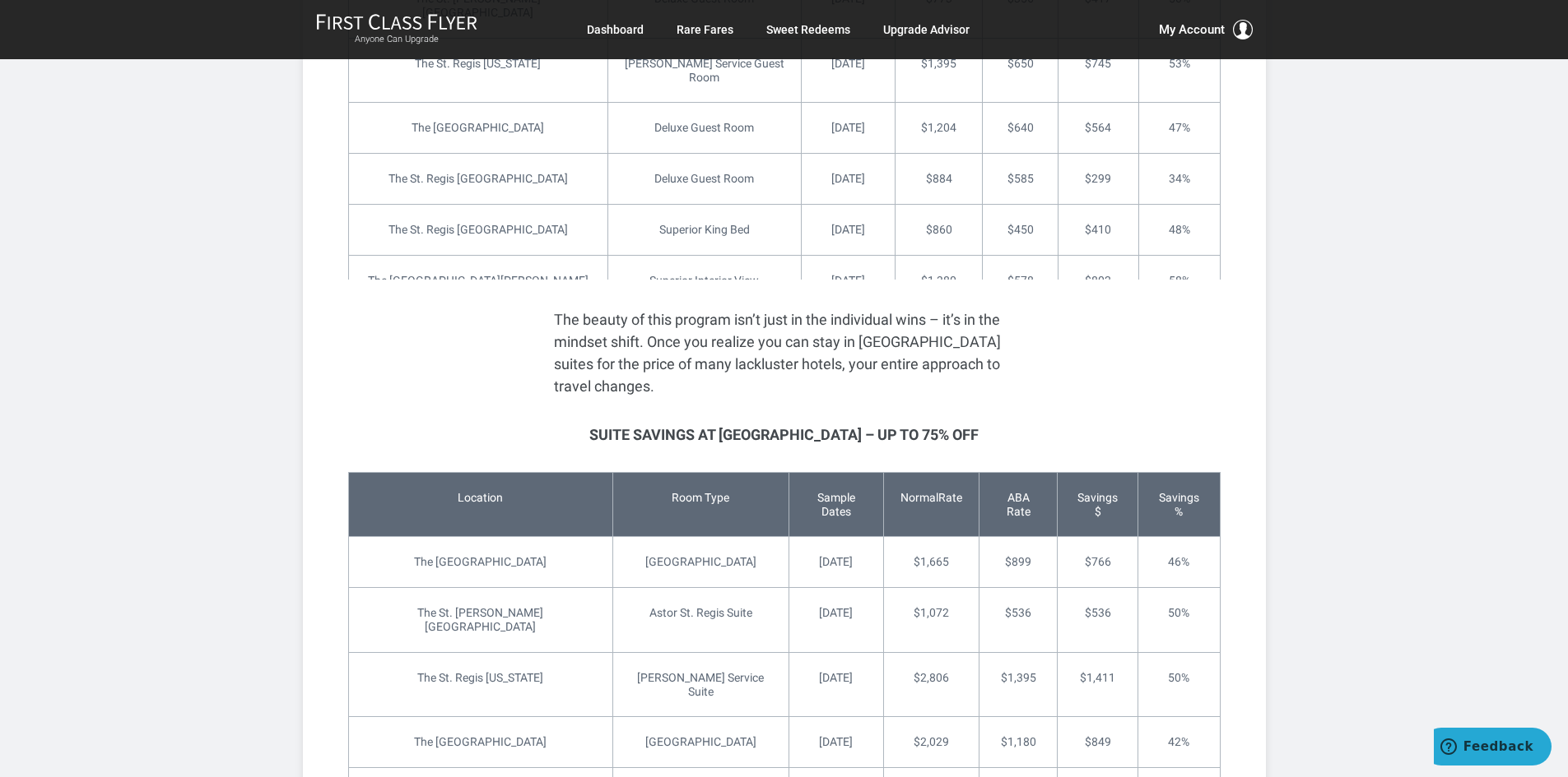
scroll to position [2714, 0]
